Goal: Information Seeking & Learning: Learn about a topic

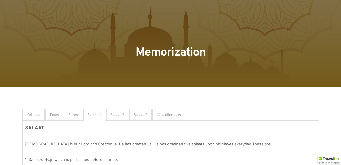
scroll to position [390, 0]
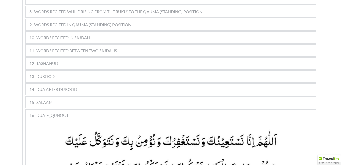
click at [52, 73] on span "13- DUROOD" at bounding box center [41, 76] width 25 height 6
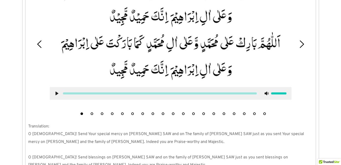
scroll to position [512, 0]
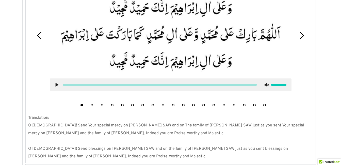
click at [55, 83] on icon at bounding box center [57, 85] width 4 height 4
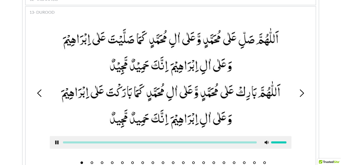
scroll to position [451, 0]
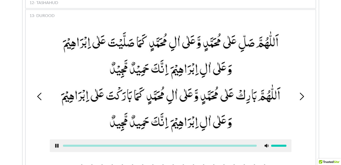
click at [56, 144] on use at bounding box center [56, 146] width 3 height 4
click at [58, 144] on use at bounding box center [56, 146] width 3 height 4
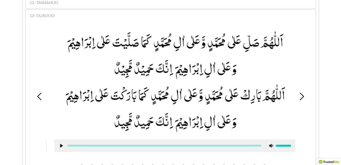
drag, startPoint x: 170, startPoint y: 51, endPoint x: 174, endPoint y: 52, distance: 4.9
click at [174, 52] on picture at bounding box center [175, 81] width 242 height 105
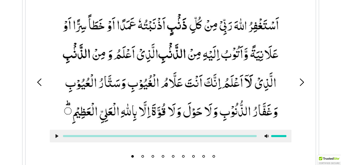
scroll to position [196, 0]
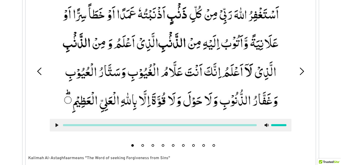
click at [144, 145] on button "2" at bounding box center [143, 145] width 3 height 3
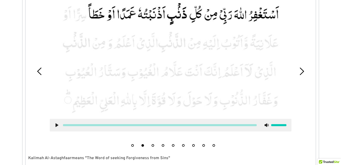
click at [55, 124] on icon at bounding box center [57, 125] width 4 height 4
click at [57, 127] on icon at bounding box center [57, 125] width 4 height 4
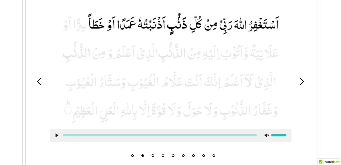
click at [152, 154] on li "3" at bounding box center [152, 154] width 5 height 5
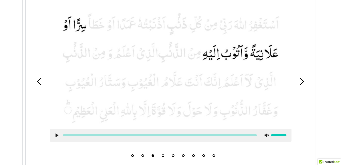
click at [56, 136] on use at bounding box center [56, 136] width 3 height 4
click at [164, 155] on button "4" at bounding box center [163, 155] width 3 height 3
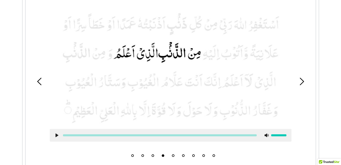
click at [56, 133] on div at bounding box center [171, 135] width 242 height 13
click at [56, 135] on use at bounding box center [56, 136] width 3 height 4
click at [173, 155] on button "5" at bounding box center [173, 155] width 3 height 3
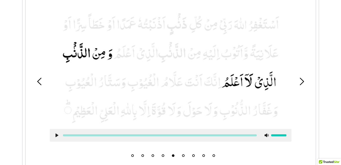
click at [163, 156] on button "4" at bounding box center [163, 155] width 3 height 3
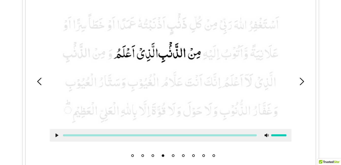
click at [173, 155] on button "5" at bounding box center [173, 155] width 3 height 3
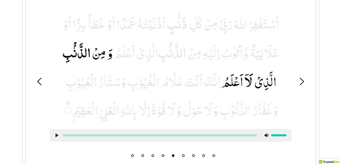
click at [164, 155] on li "4" at bounding box center [163, 154] width 5 height 5
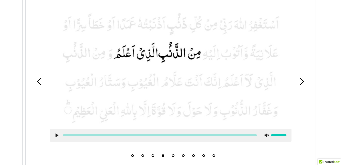
click at [55, 135] on icon at bounding box center [57, 135] width 4 height 4
click at [55, 135] on use at bounding box center [56, 136] width 3 height 4
click at [172, 154] on li "5" at bounding box center [173, 154] width 5 height 5
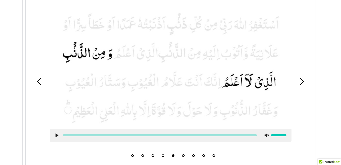
click at [56, 136] on use at bounding box center [56, 136] width 3 height 4
click at [163, 156] on button "4" at bounding box center [163, 155] width 3 height 3
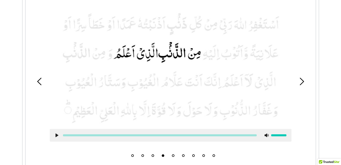
click at [174, 154] on button "5" at bounding box center [173, 155] width 3 height 3
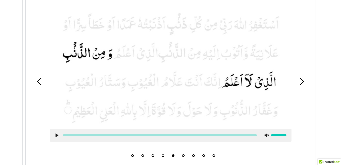
click at [54, 134] on div at bounding box center [171, 135] width 242 height 13
click at [56, 136] on use at bounding box center [56, 136] width 3 height 4
click at [56, 135] on use at bounding box center [56, 136] width 3 height 4
click at [184, 156] on button "6" at bounding box center [183, 155] width 3 height 3
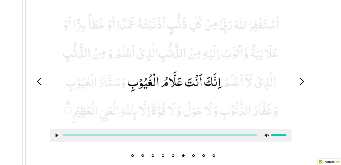
click at [174, 156] on button "5" at bounding box center [173, 155] width 3 height 3
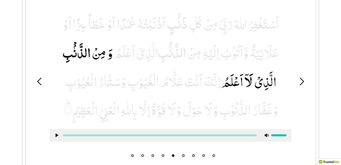
click at [183, 154] on li "6" at bounding box center [183, 154] width 5 height 5
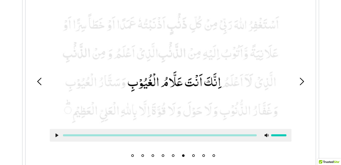
click at [57, 133] on div at bounding box center [171, 135] width 242 height 13
click at [57, 135] on use at bounding box center [56, 136] width 3 height 4
click at [57, 135] on icon at bounding box center [57, 135] width 4 height 4
click at [195, 154] on li "7" at bounding box center [193, 154] width 5 height 5
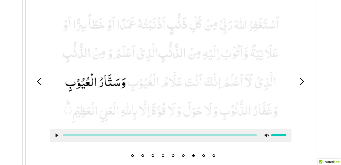
click at [56, 134] on icon at bounding box center [57, 135] width 4 height 4
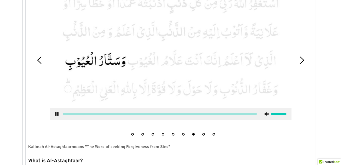
scroll to position [216, 0]
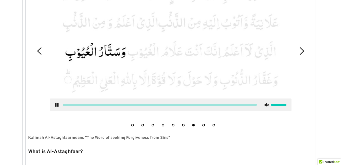
click at [203, 125] on button "8" at bounding box center [203, 125] width 3 height 3
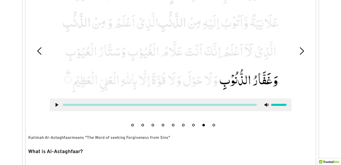
click at [56, 105] on use at bounding box center [56, 105] width 3 height 4
click at [215, 126] on li "9" at bounding box center [213, 123] width 5 height 5
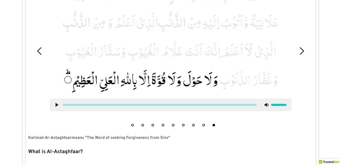
click at [58, 103] on icon at bounding box center [57, 105] width 4 height 4
click at [58, 103] on use at bounding box center [56, 105] width 3 height 4
click at [132, 126] on button "1" at bounding box center [132, 125] width 3 height 3
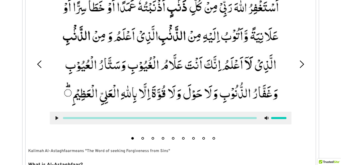
scroll to position [196, 0]
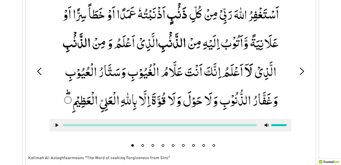
click at [56, 127] on use at bounding box center [56, 125] width 3 height 4
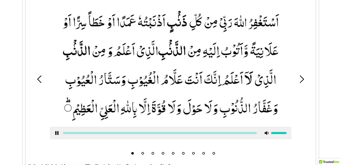
scroll to position [185, 0]
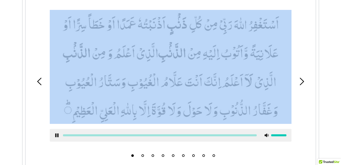
drag, startPoint x: 287, startPoint y: 27, endPoint x: 286, endPoint y: 8, distance: 19.4
click at [286, 8] on div at bounding box center [170, 75] width 249 height 139
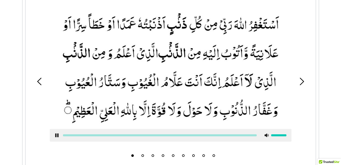
drag, startPoint x: 286, startPoint y: 8, endPoint x: 318, endPoint y: 46, distance: 49.8
click at [55, 135] on use at bounding box center [56, 136] width 3 height 4
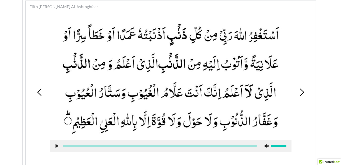
scroll to position [178, 0]
